Goal: Find specific page/section: Find specific page/section

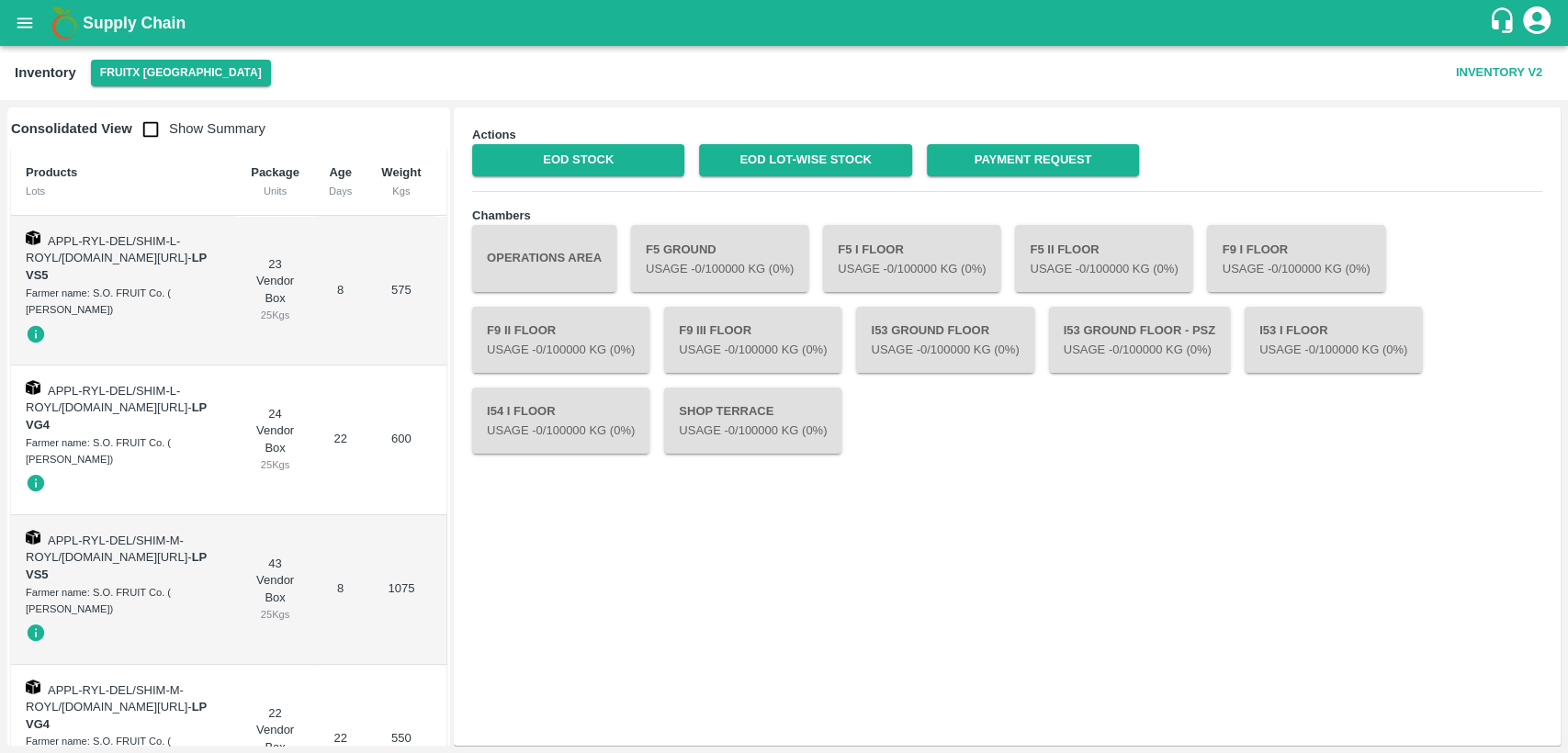
drag, startPoint x: 141, startPoint y: 136, endPoint x: 553, endPoint y: 193, distance: 415.9
click at [141, 136] on input "checkbox" at bounding box center [151, 130] width 37 height 37
checkbox input "true"
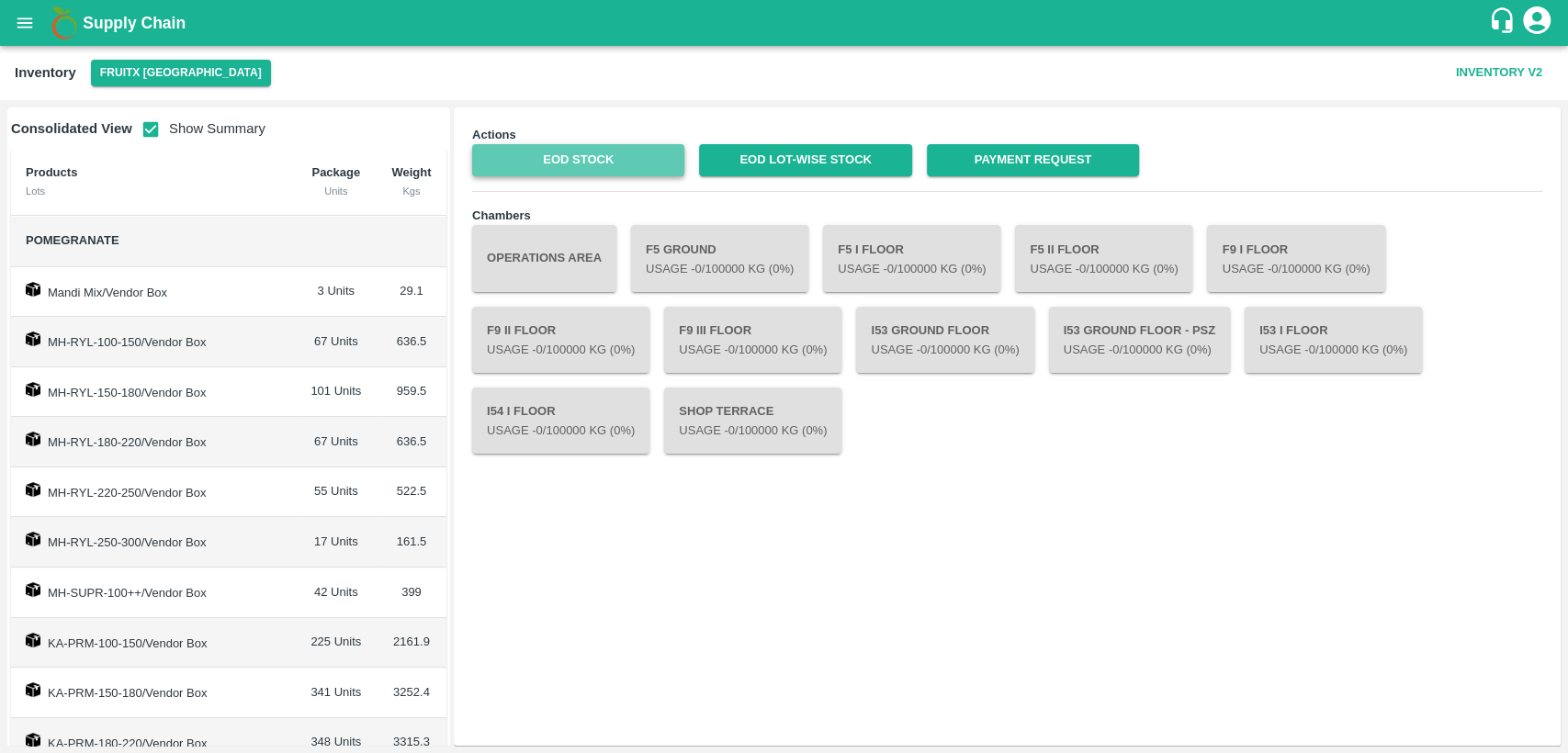
click at [560, 165] on link "EOD Stock" at bounding box center [578, 160] width 212 height 32
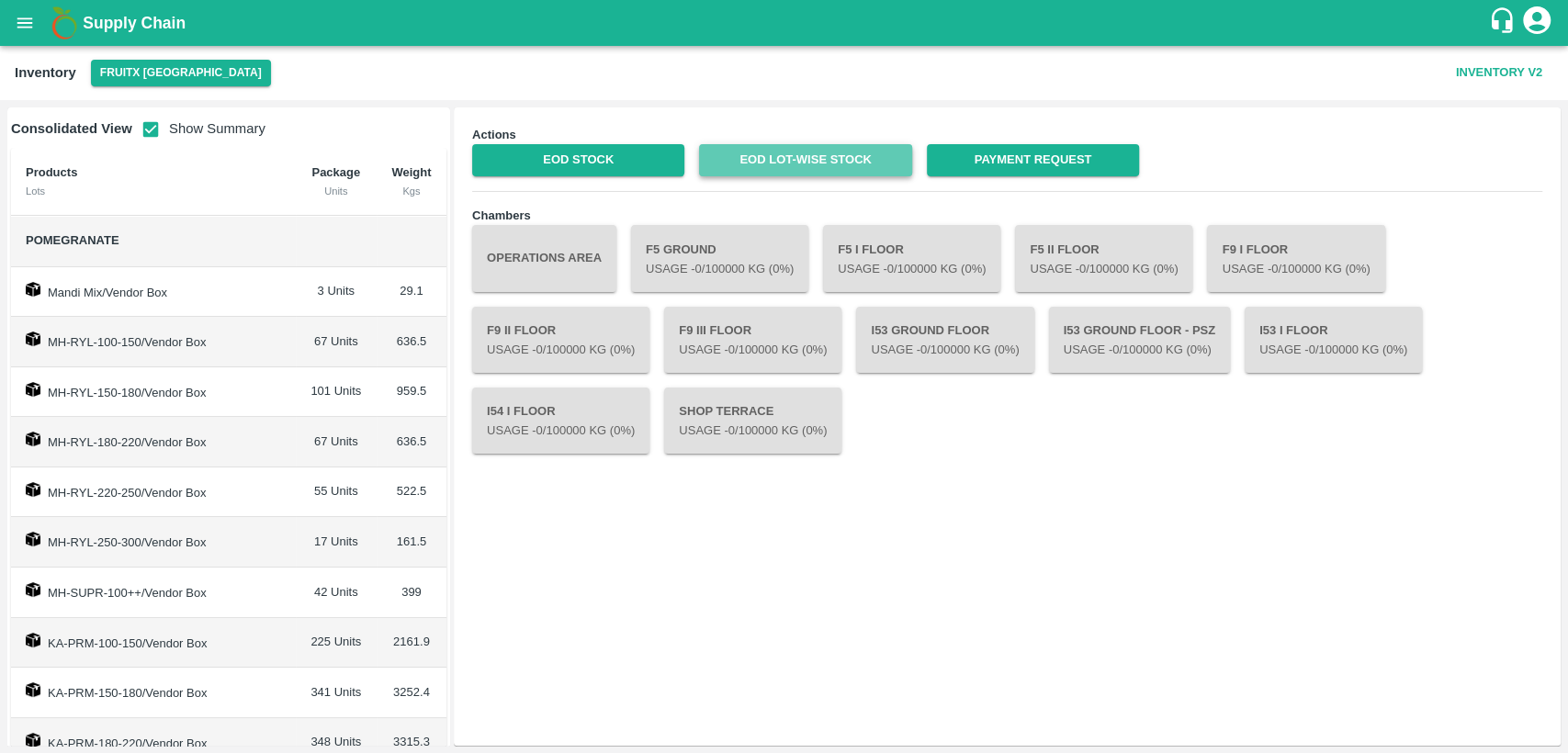
click at [791, 155] on link "EOD Lot-wise Stock" at bounding box center [804, 160] width 212 height 32
